Goal: Transaction & Acquisition: Subscribe to service/newsletter

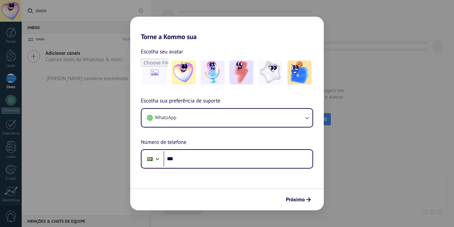
click at [190, 158] on input "***" at bounding box center [238, 158] width 149 height 15
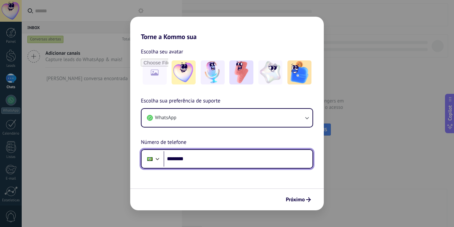
click at [214, 163] on input "********" at bounding box center [238, 158] width 149 height 15
type input "**********"
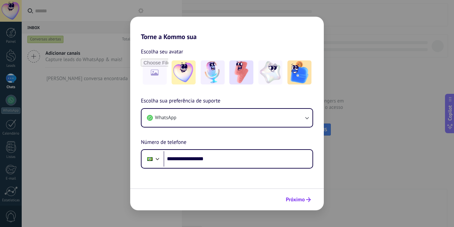
click at [293, 200] on span "Próximo" at bounding box center [295, 199] width 19 height 5
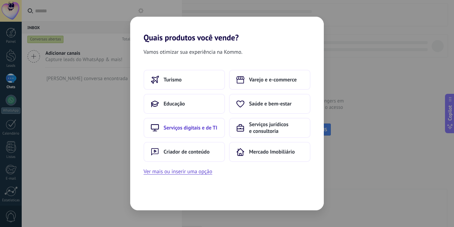
click at [187, 130] on span "Serviços digitais e de TI" at bounding box center [191, 128] width 54 height 7
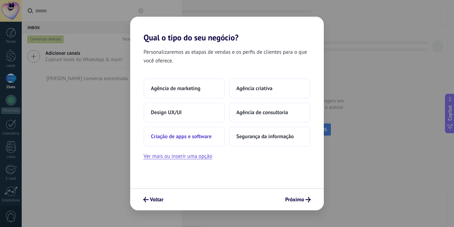
click at [206, 139] on span "Criação de apps e software" at bounding box center [181, 136] width 61 height 7
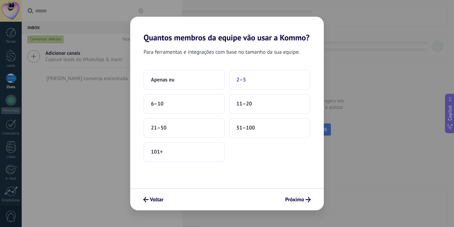
click at [248, 82] on button "2–5" at bounding box center [269, 80] width 81 height 20
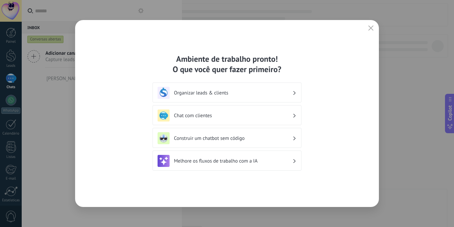
click at [239, 97] on div "Organizar leads & clients" at bounding box center [227, 93] width 139 height 12
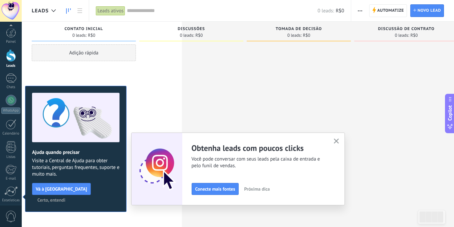
scroll to position [51, 0]
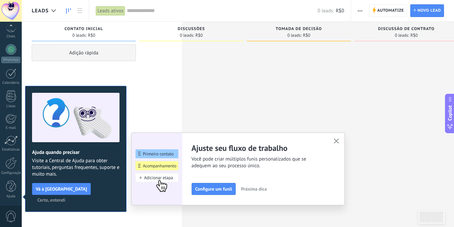
click at [335, 141] on icon "button" at bounding box center [336, 141] width 5 height 5
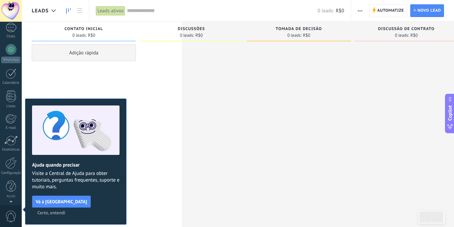
scroll to position [0, 0]
click at [12, 100] on div at bounding box center [11, 100] width 11 height 11
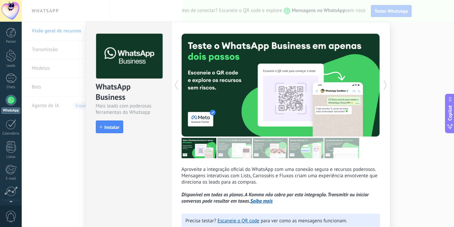
click at [384, 86] on icon at bounding box center [385, 84] width 7 height 13
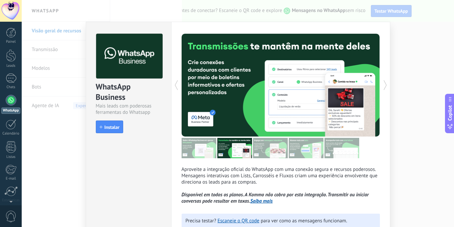
click at [384, 86] on icon at bounding box center [385, 84] width 7 height 13
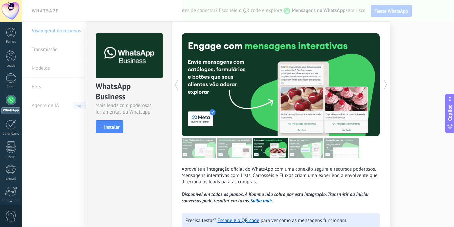
click at [384, 83] on icon at bounding box center [385, 84] width 7 height 13
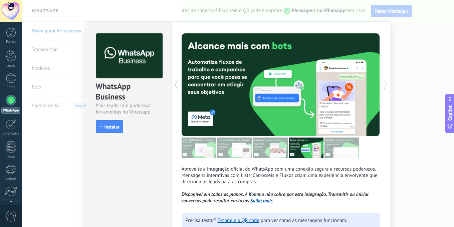
scroll to position [1, 0]
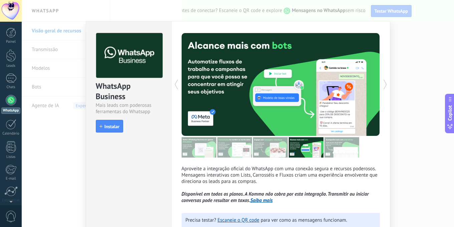
click at [384, 83] on icon at bounding box center [385, 84] width 7 height 13
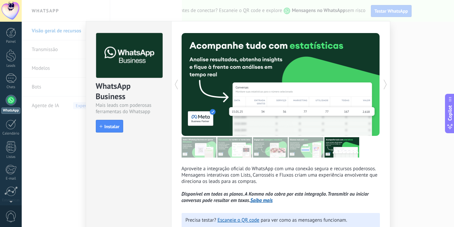
click at [384, 83] on icon at bounding box center [385, 84] width 7 height 13
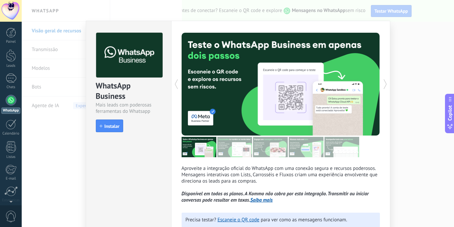
click at [384, 83] on icon at bounding box center [385, 83] width 7 height 13
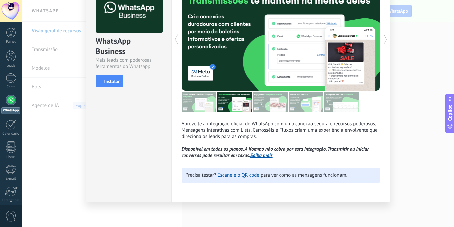
scroll to position [0, 0]
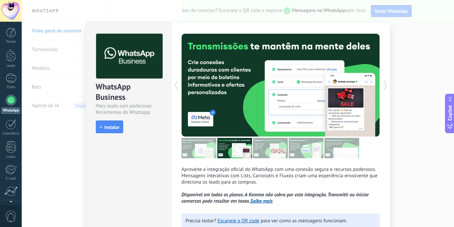
click at [384, 84] on icon at bounding box center [385, 84] width 7 height 13
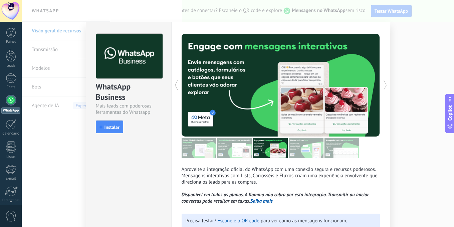
click at [384, 84] on icon at bounding box center [385, 84] width 7 height 13
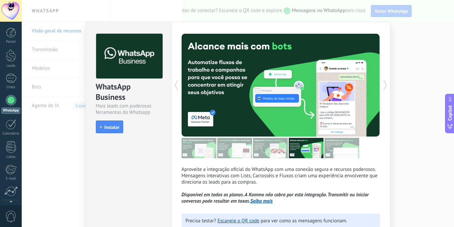
click at [384, 84] on icon at bounding box center [385, 84] width 7 height 13
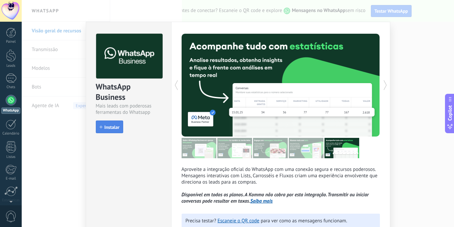
click at [113, 126] on span "Instalar" at bounding box center [112, 127] width 15 height 5
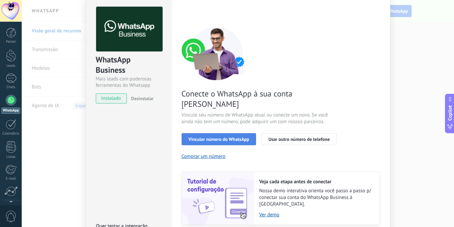
scroll to position [46, 0]
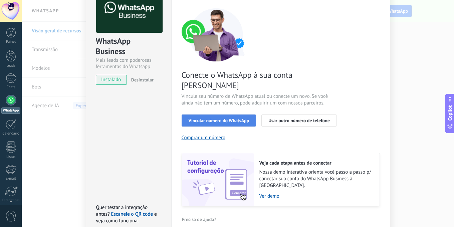
click at [234, 118] on span "Vincular número do WhatsApp" at bounding box center [219, 120] width 61 height 5
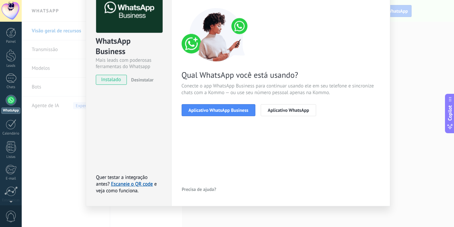
click at [234, 112] on span "Aplicativo WhatsApp Business" at bounding box center [219, 110] width 60 height 5
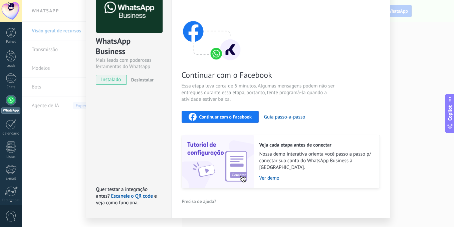
scroll to position [57, 0]
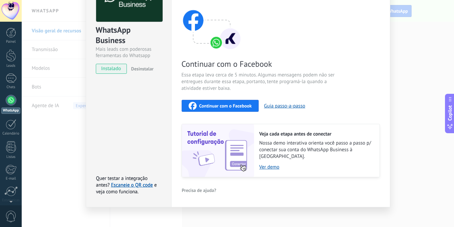
click at [236, 108] on span "Continuar com o Facebook" at bounding box center [225, 106] width 52 height 5
